Goal: Information Seeking & Learning: Learn about a topic

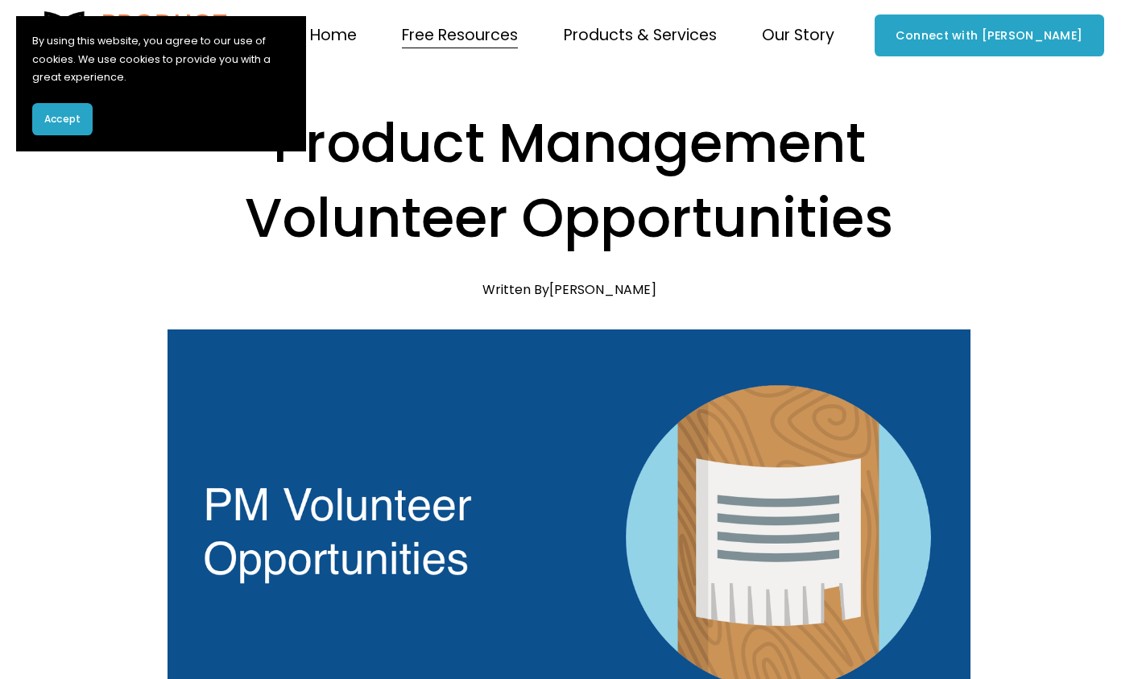
scroll to position [331, 0]
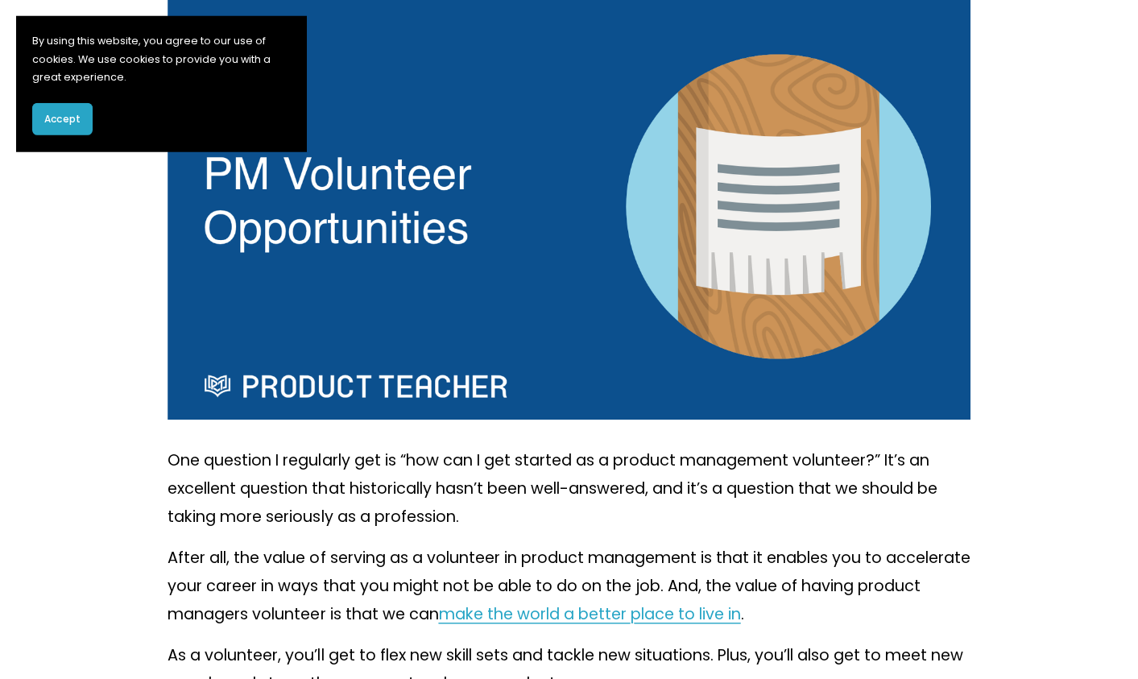
click at [78, 128] on button "Accept" at bounding box center [62, 119] width 60 height 32
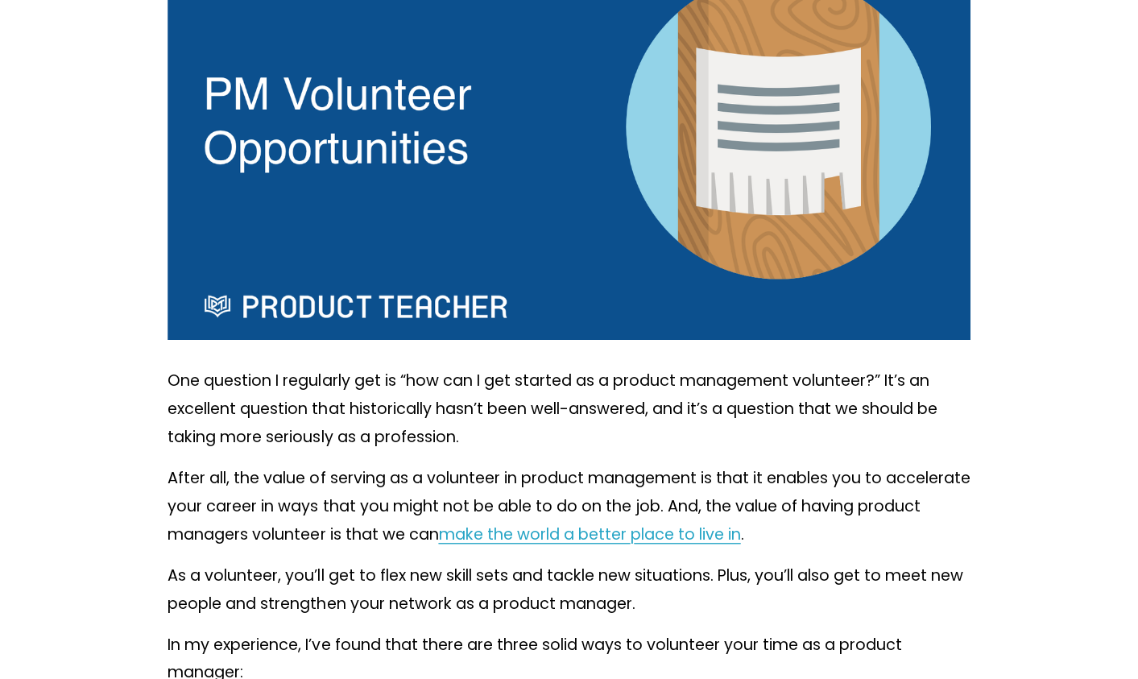
scroll to position [490, 0]
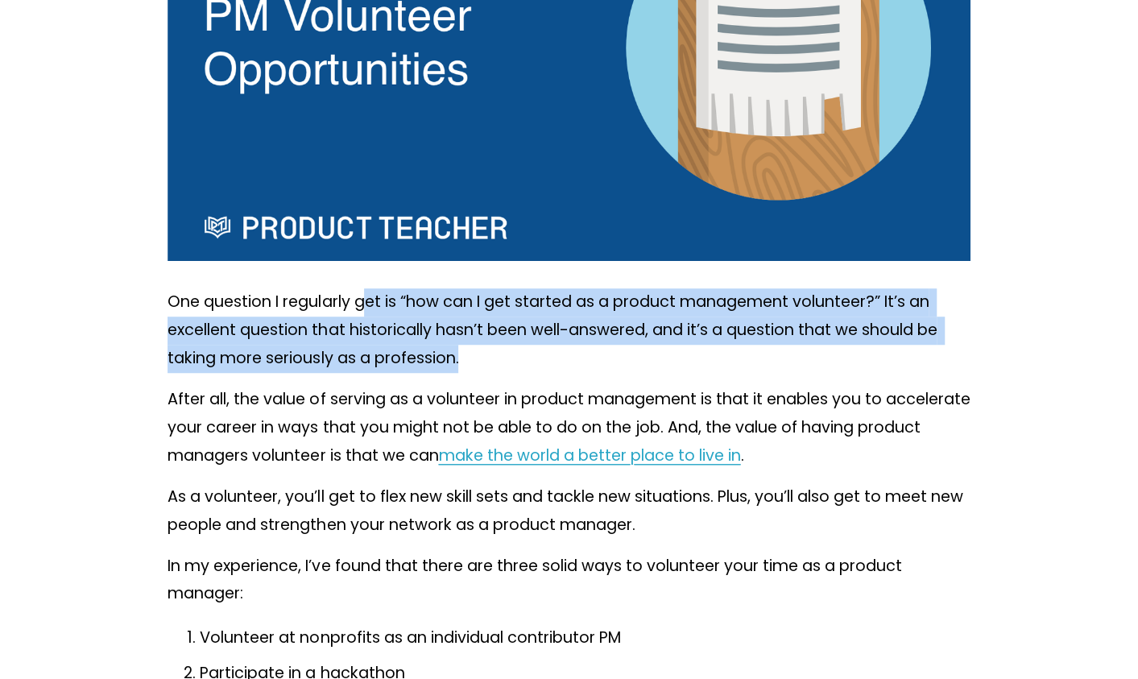
drag, startPoint x: 370, startPoint y: 297, endPoint x: 523, endPoint y: 375, distance: 171.5
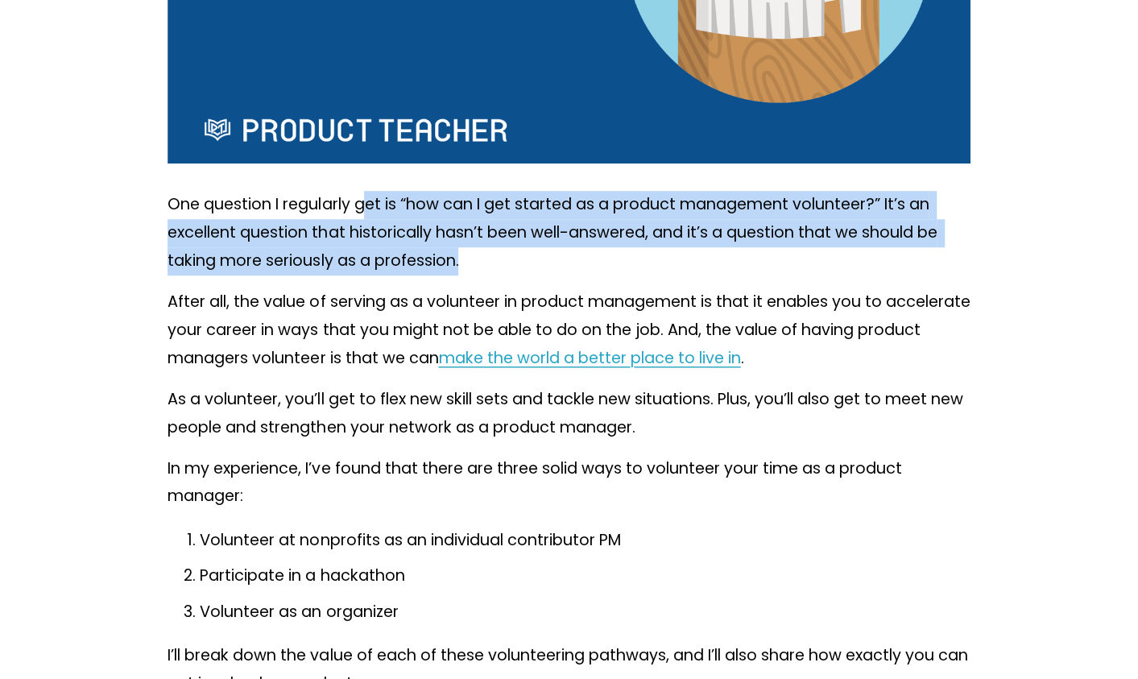
scroll to position [607, 0]
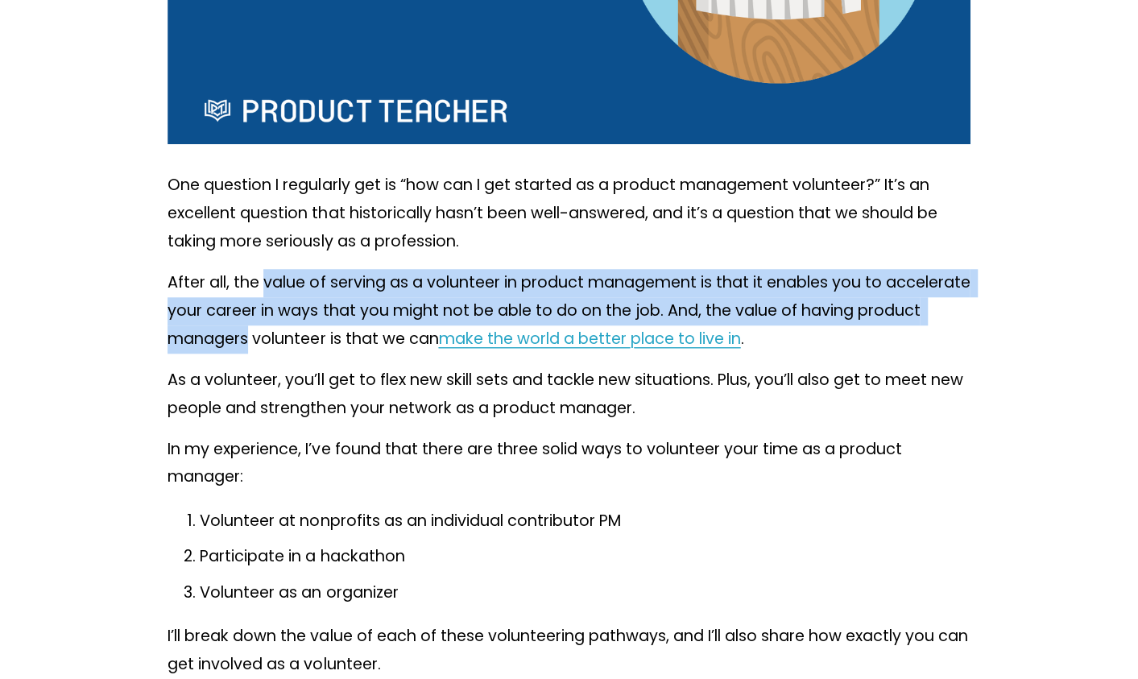
drag, startPoint x: 267, startPoint y: 279, endPoint x: 315, endPoint y: 330, distance: 70.1
click at [315, 330] on p "After all, the value of serving as a volunteer in product management is that it…" at bounding box center [569, 311] width 802 height 85
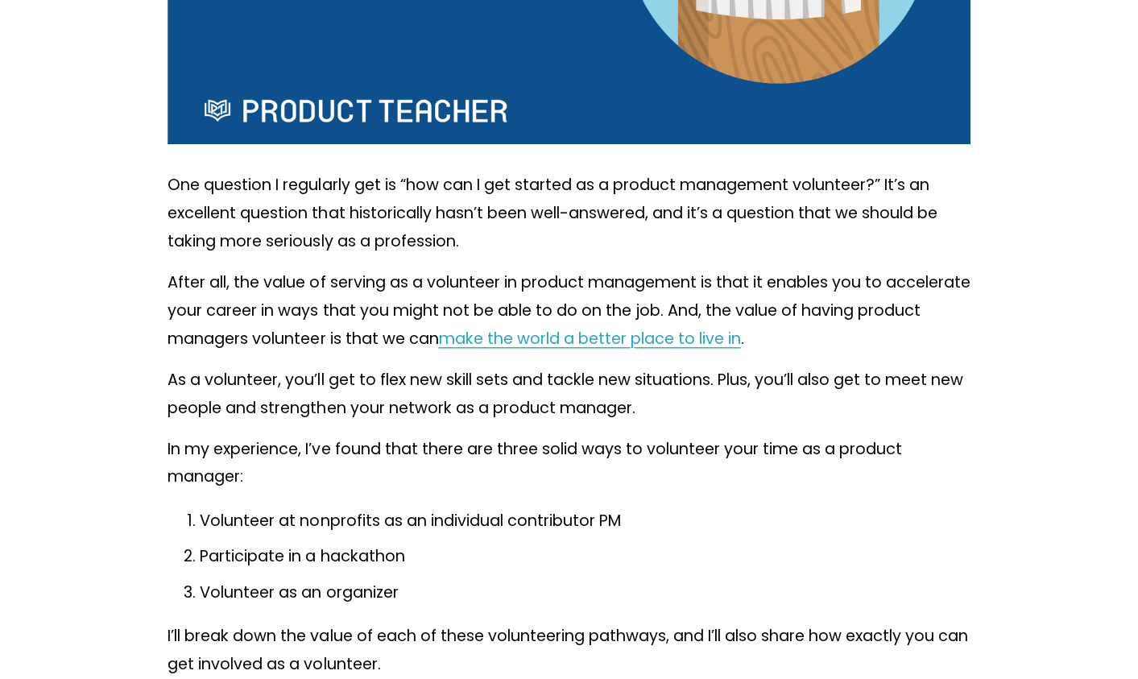
click at [429, 382] on p "As a volunteer, you’ll get to flex new skill sets and tackle new situations. Pl…" at bounding box center [569, 395] width 802 height 56
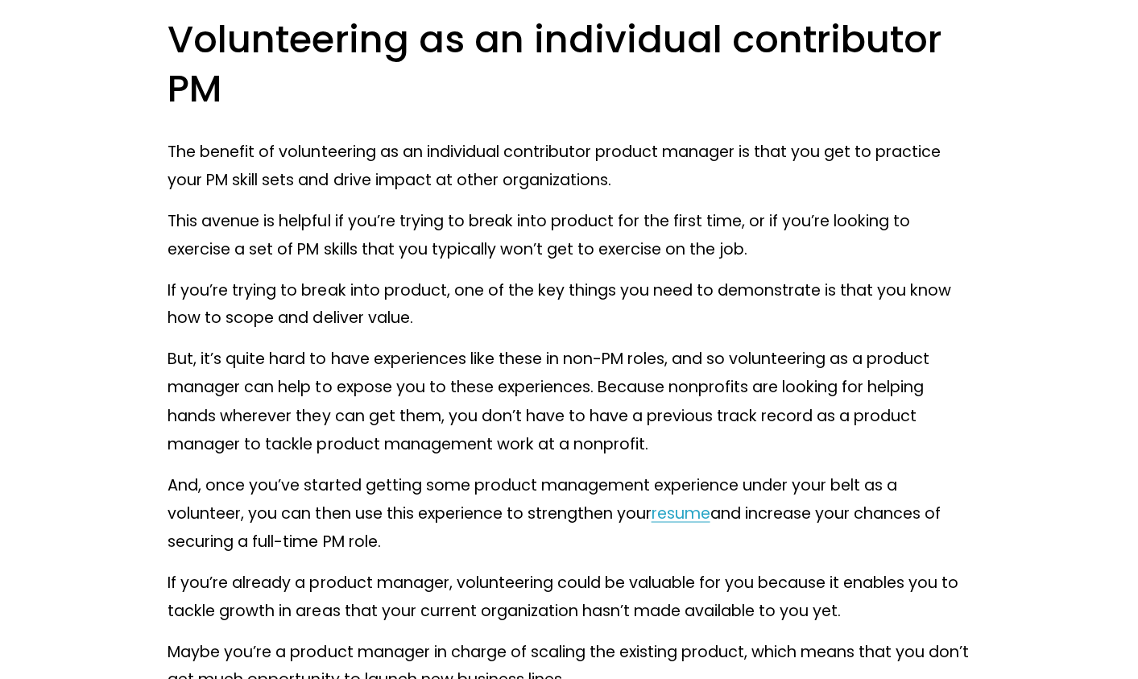
scroll to position [1393, 0]
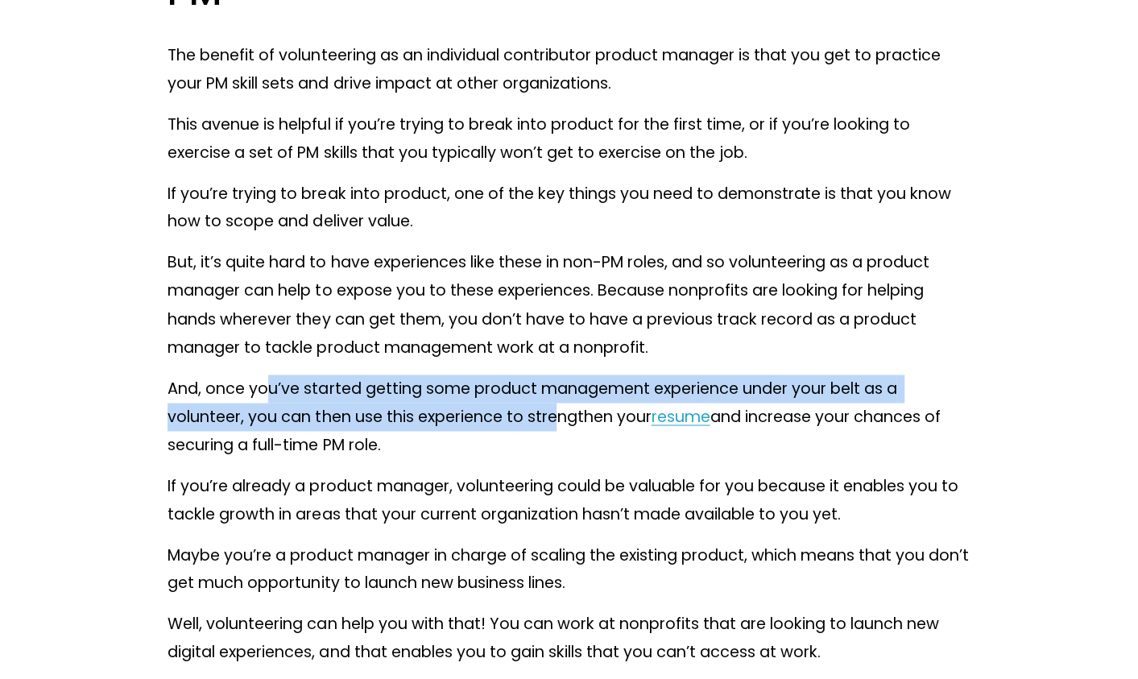
drag, startPoint x: 266, startPoint y: 389, endPoint x: 555, endPoint y: 416, distance: 290.4
click at [555, 416] on p "And, once you’ve started getting some product management experience under your …" at bounding box center [569, 417] width 802 height 85
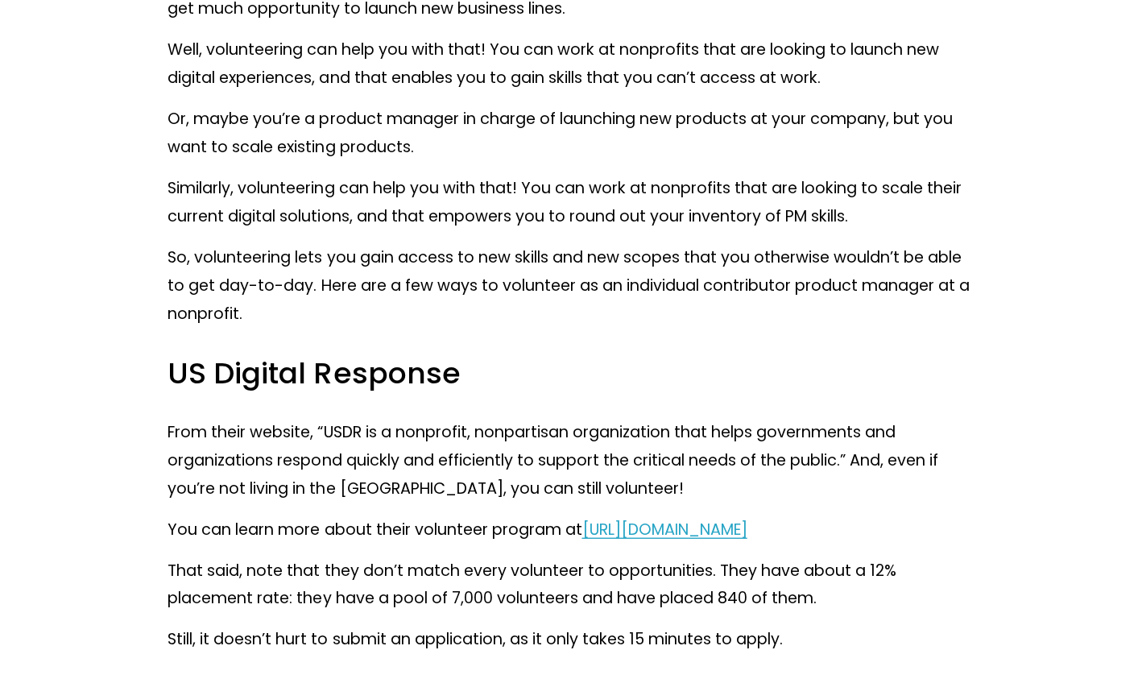
scroll to position [1976, 0]
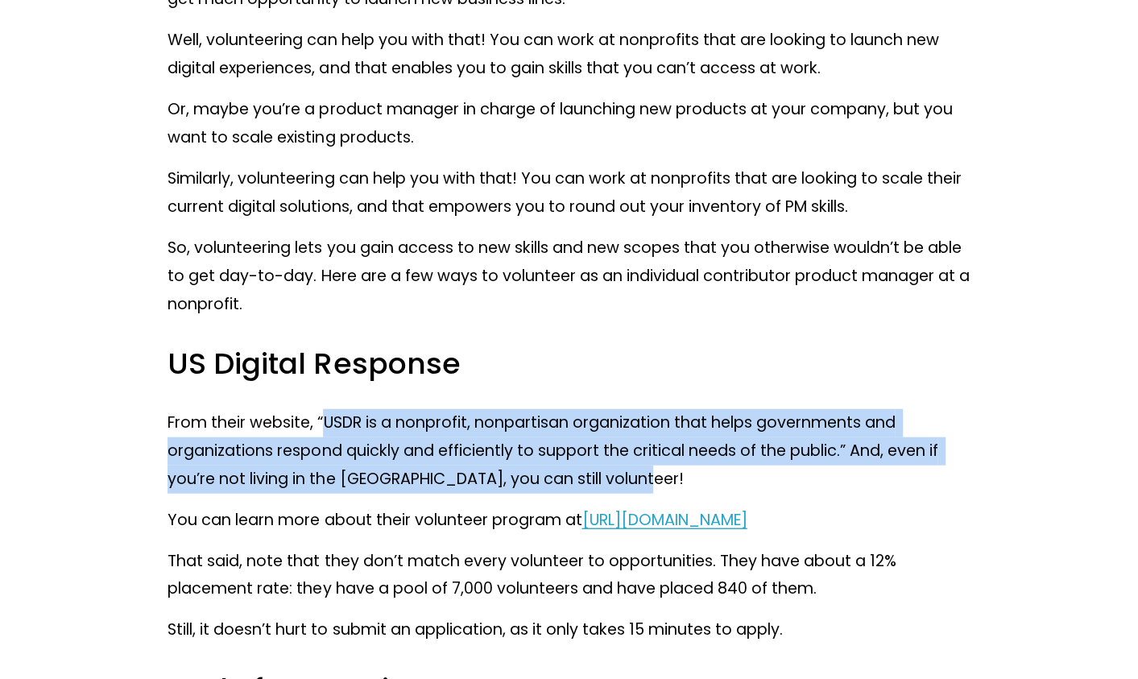
drag, startPoint x: 321, startPoint y: 417, endPoint x: 636, endPoint y: 488, distance: 322.1
click at [636, 488] on p "From their website, “​​USDR is a nonprofit, nonpartisan organization that helps…" at bounding box center [569, 451] width 802 height 85
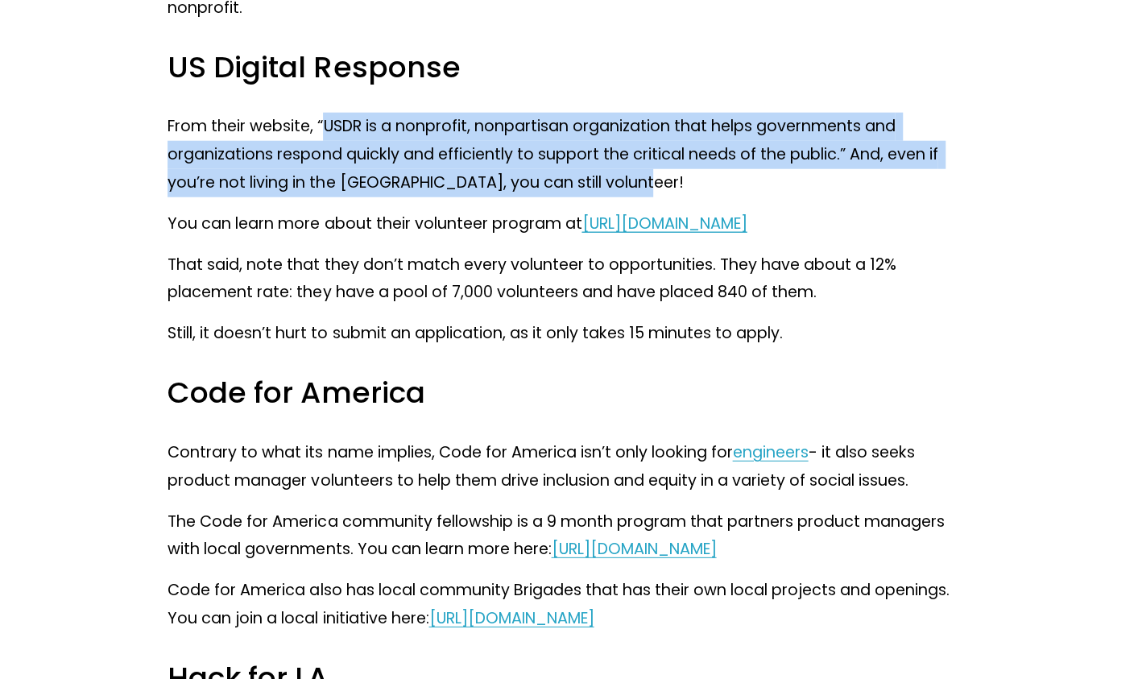
scroll to position [2301, 0]
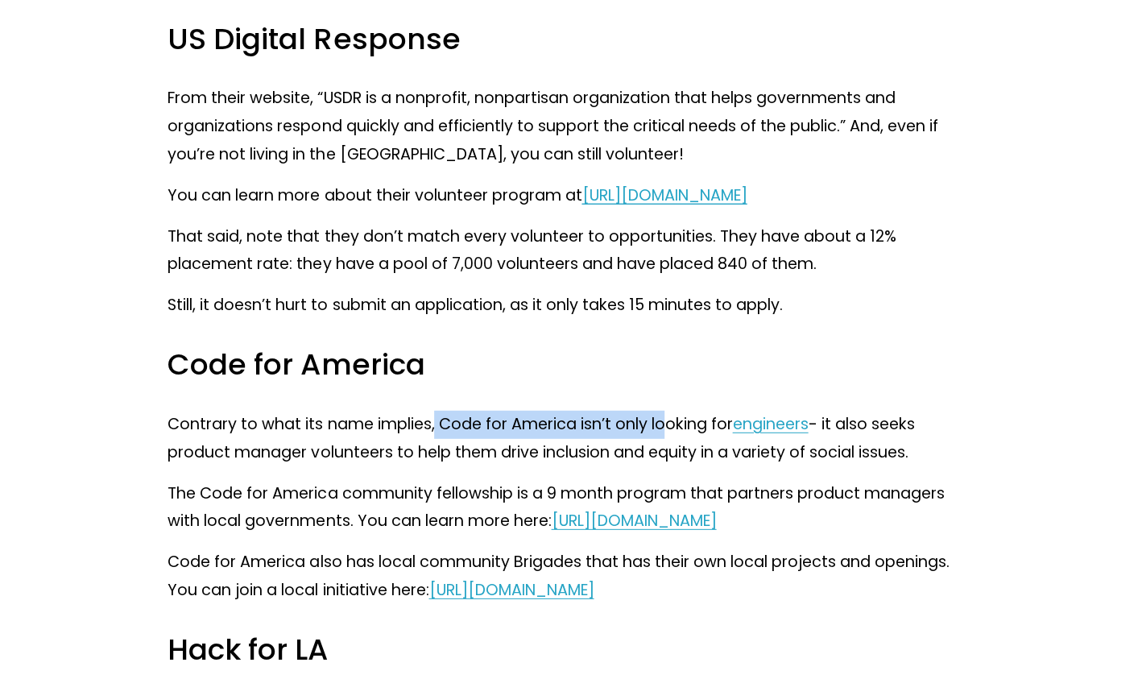
drag, startPoint x: 434, startPoint y: 420, endPoint x: 669, endPoint y: 403, distance: 235.1
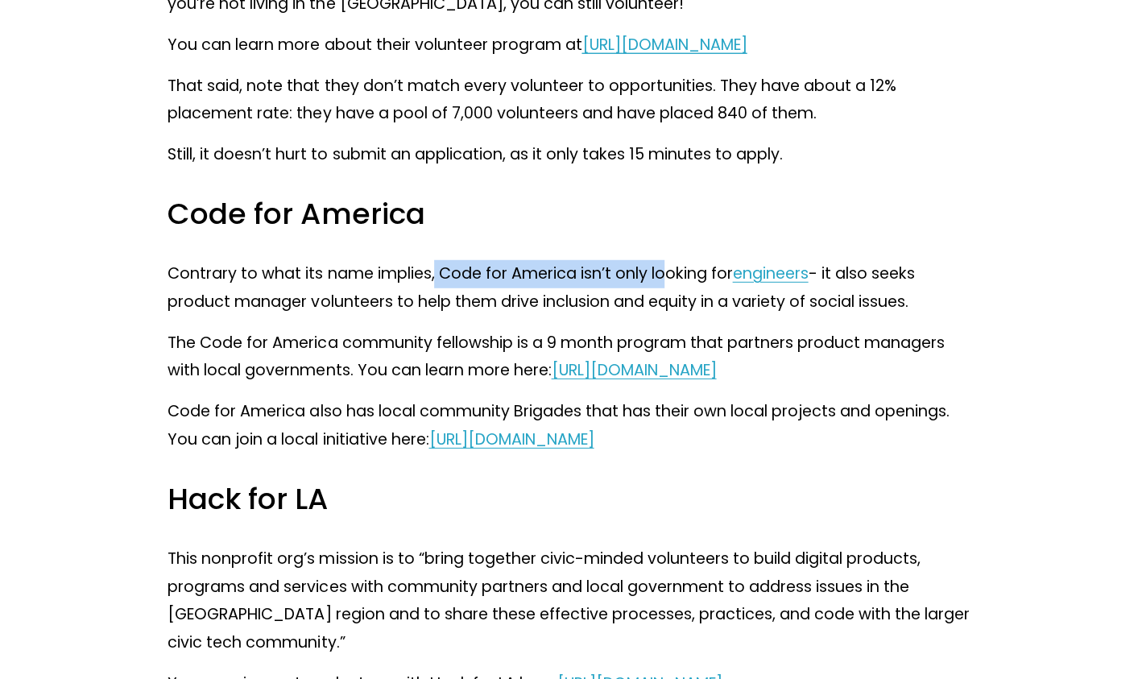
scroll to position [2456, 0]
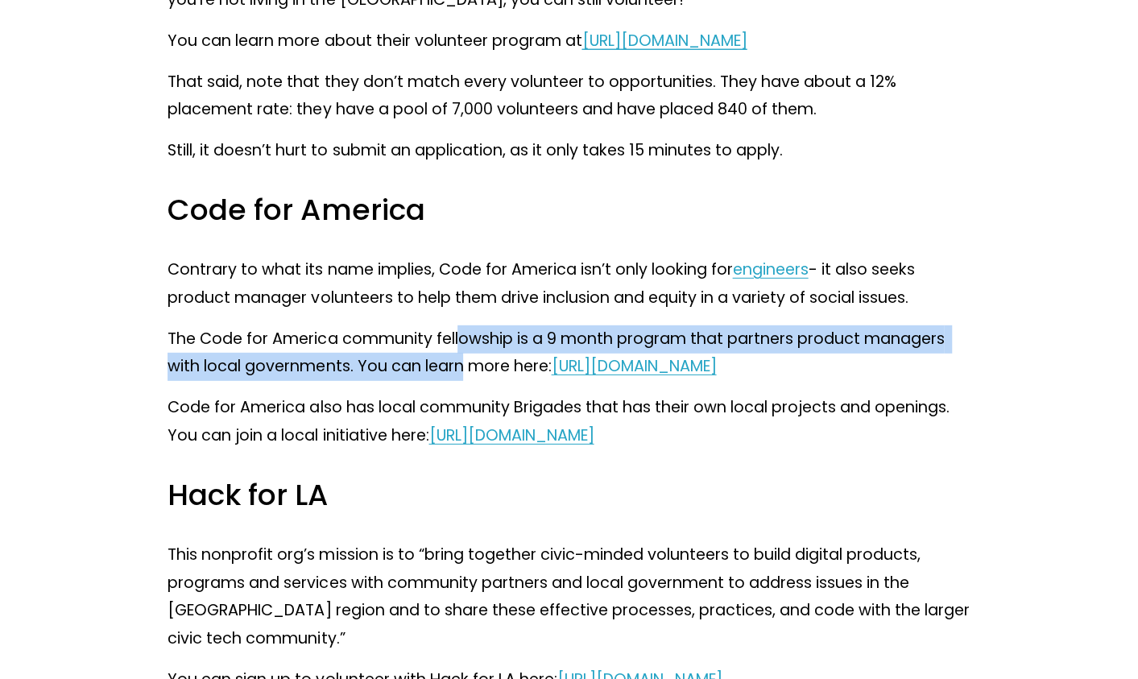
drag, startPoint x: 460, startPoint y: 342, endPoint x: 462, endPoint y: 365, distance: 22.6
click at [462, 365] on p "The Code for America community fellowship is a 9 month program that partners pr…" at bounding box center [569, 353] width 802 height 56
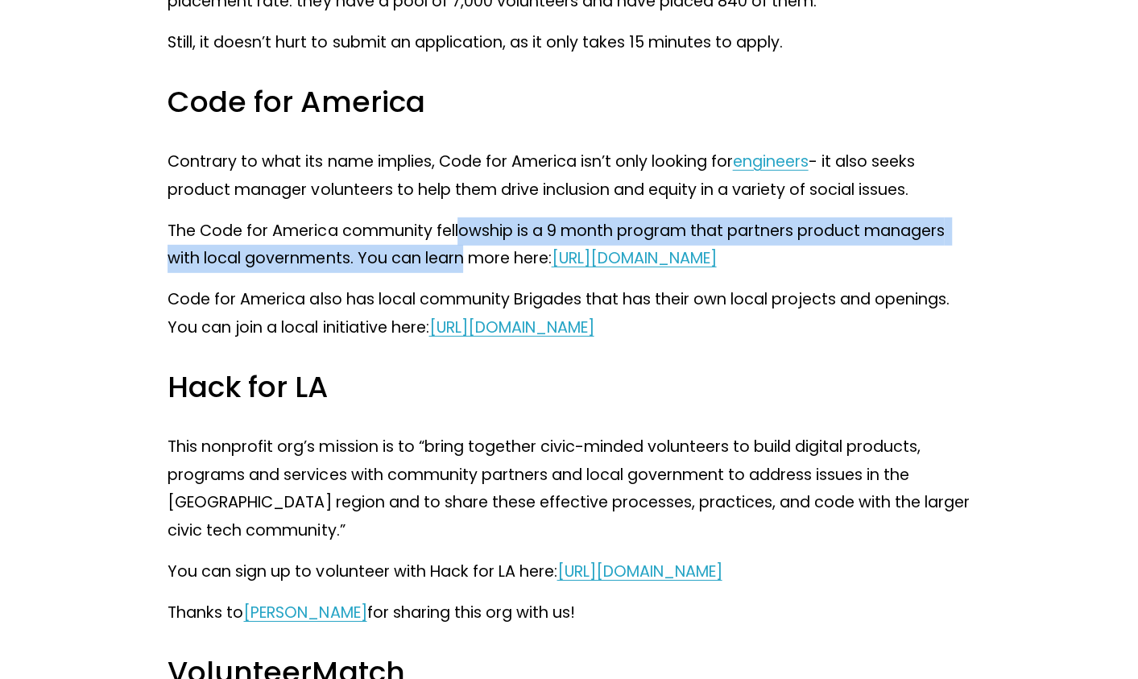
scroll to position [2564, 0]
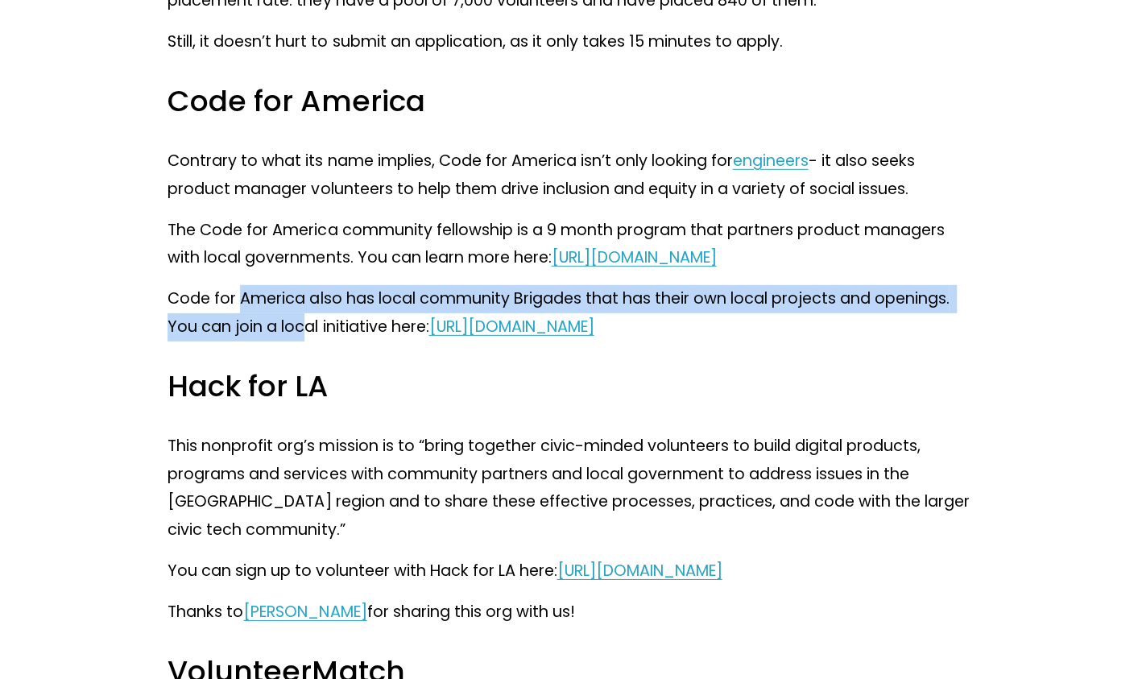
drag, startPoint x: 242, startPoint y: 326, endPoint x: 309, endPoint y: 354, distance: 71.5
click at [309, 342] on p "Code for America also has local community Brigades that has their own local pro…" at bounding box center [569, 313] width 802 height 56
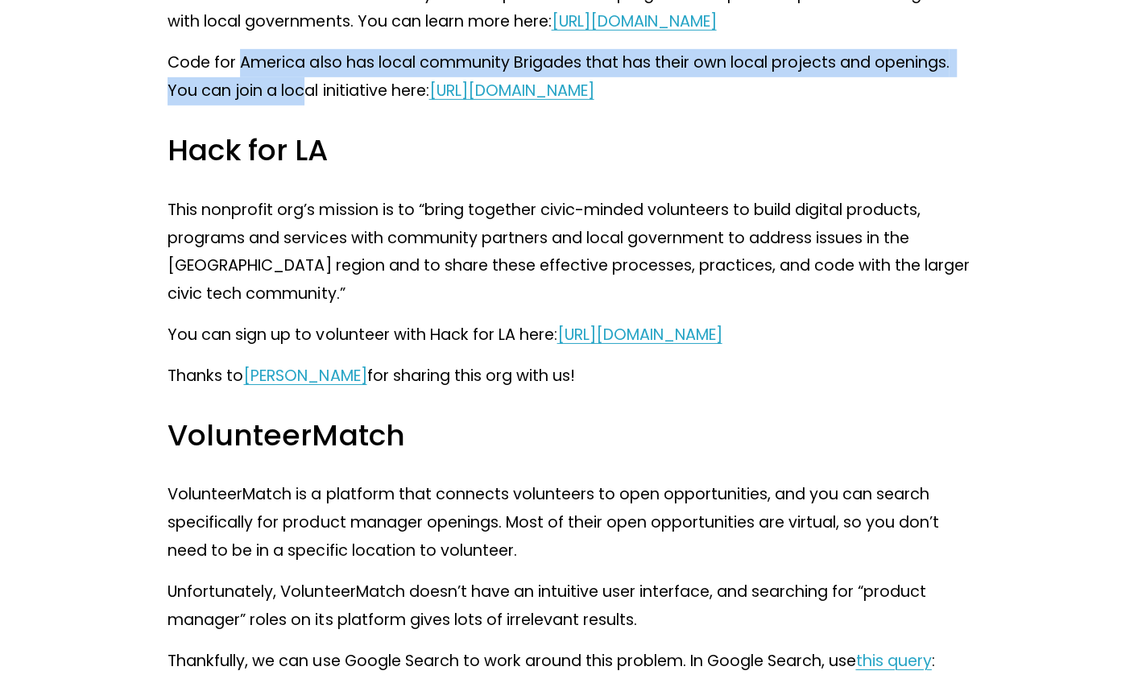
scroll to position [2802, 0]
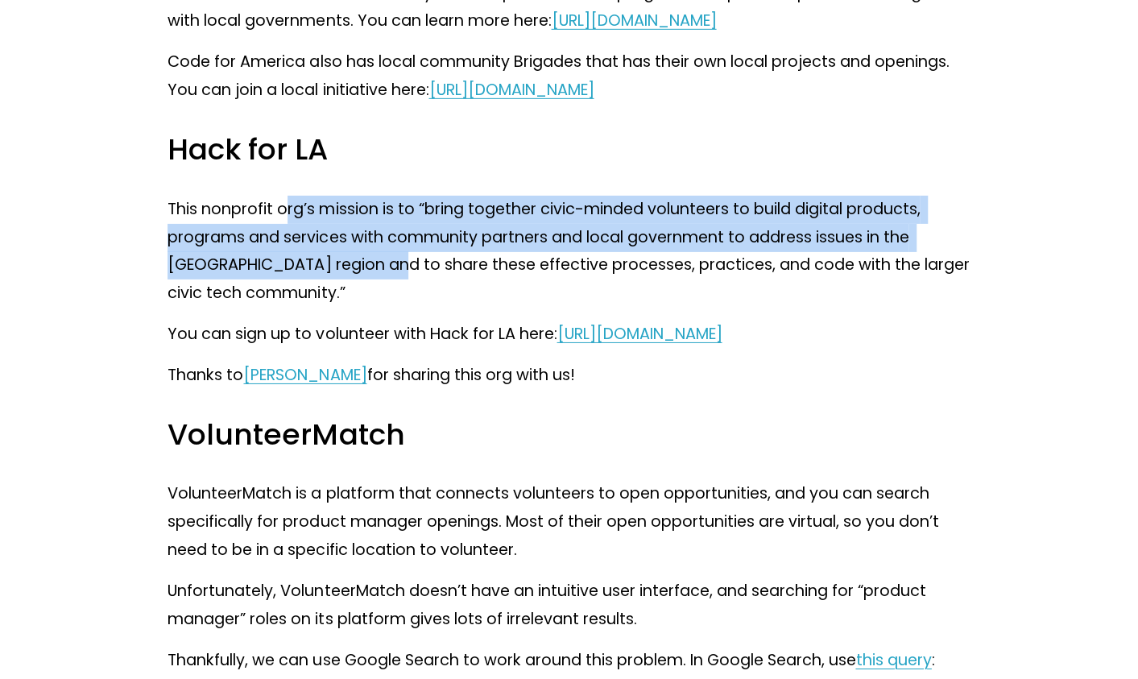
drag, startPoint x: 289, startPoint y: 225, endPoint x: 349, endPoint y: 280, distance: 81.0
click at [349, 280] on p "This nonprofit org’s mission is to “bring together civic-minded volunteers to b…" at bounding box center [569, 251] width 802 height 113
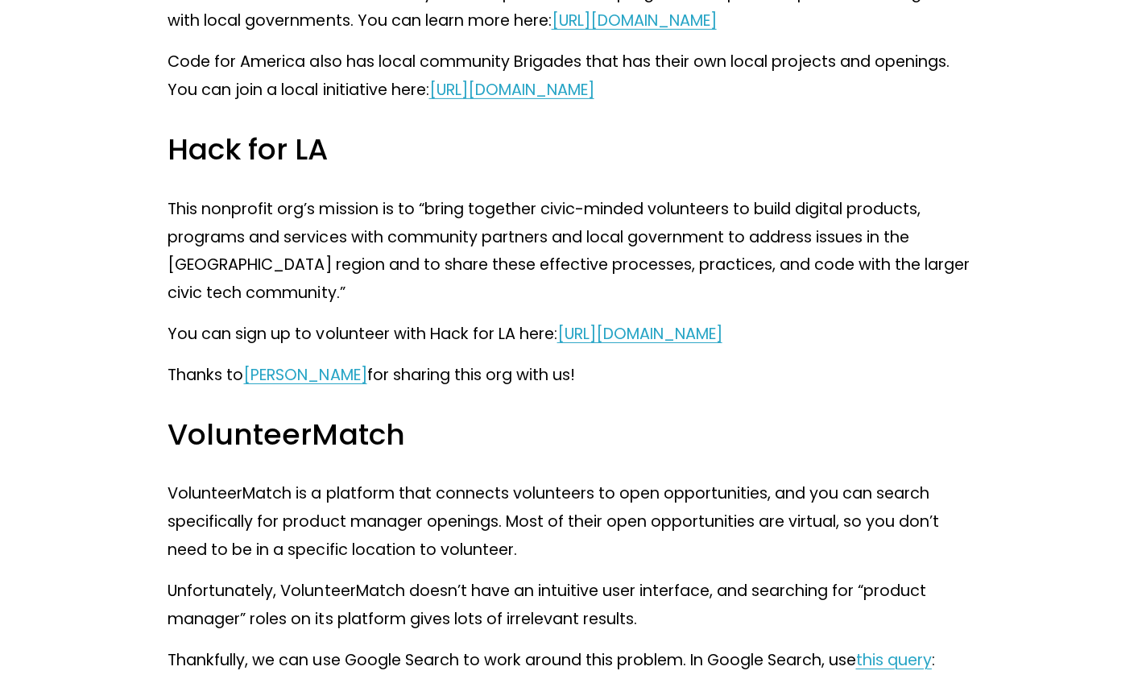
click at [512, 292] on p "This nonprofit org’s mission is to “bring together civic-minded volunteers to b…" at bounding box center [569, 251] width 802 height 113
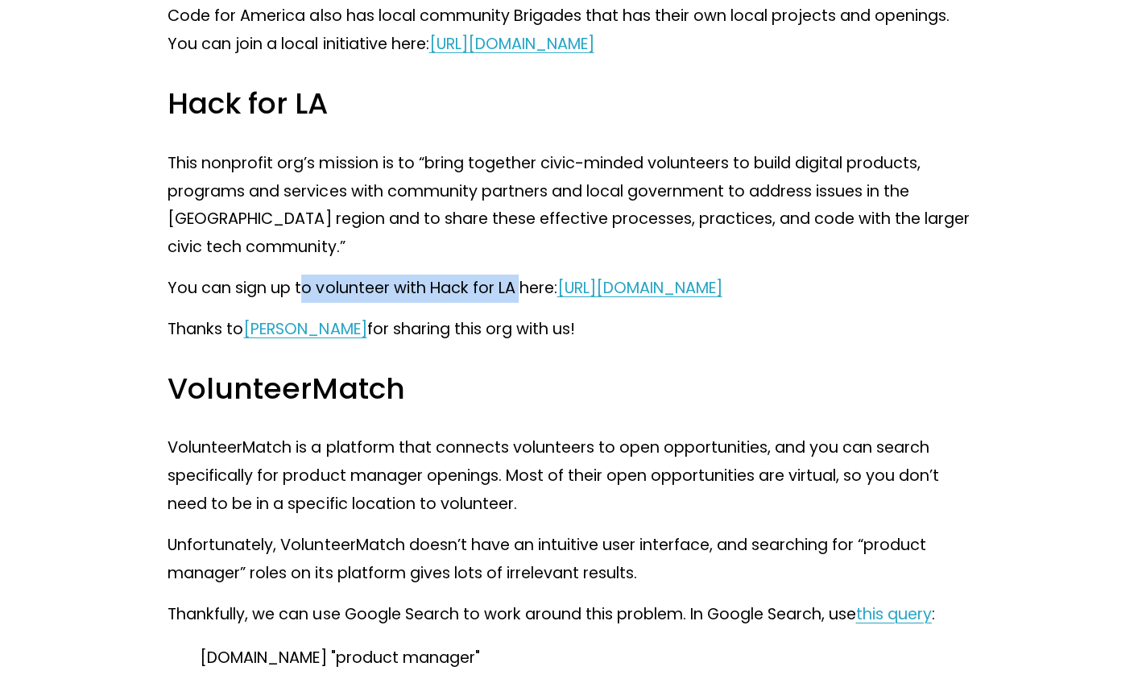
drag, startPoint x: 306, startPoint y: 316, endPoint x: 525, endPoint y: 318, distance: 219.1
click at [525, 303] on p "You can sign up to volunteer with Hack for LA here: [URL][DOMAIN_NAME]" at bounding box center [569, 289] width 802 height 28
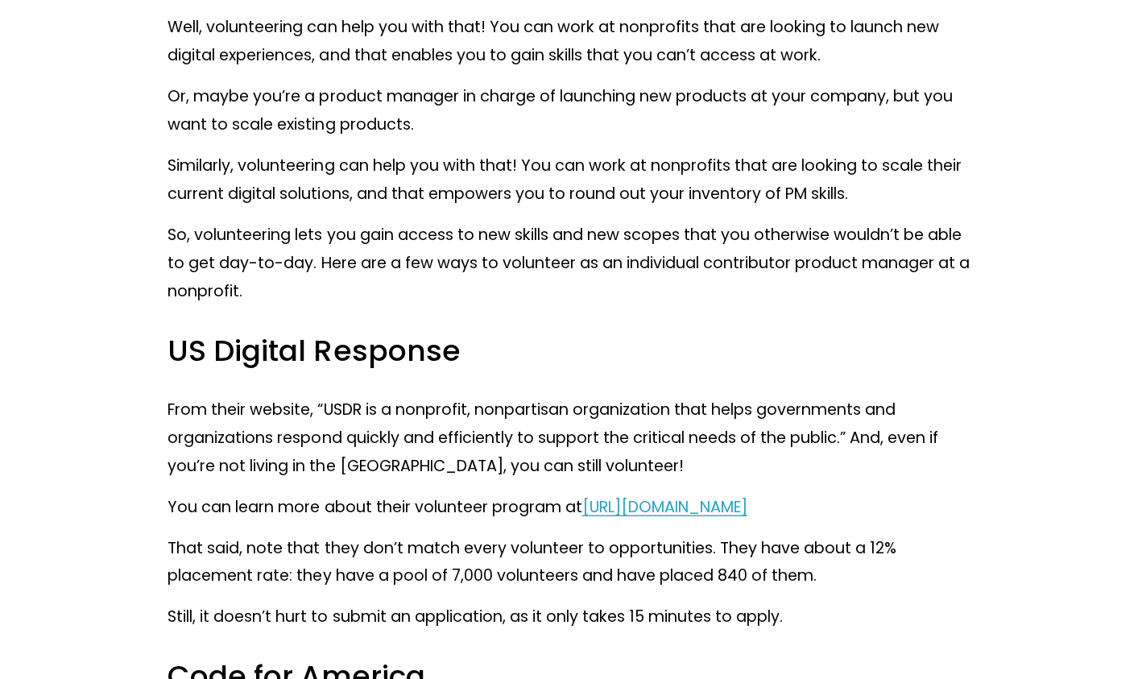
scroll to position [1993, 0]
